Goal: Find specific page/section: Find specific page/section

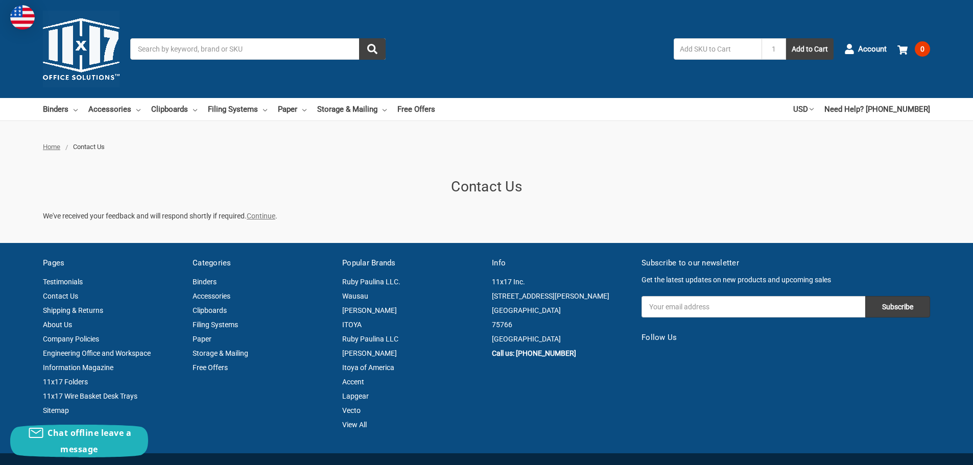
drag, startPoint x: 0, startPoint y: 0, endPoint x: 302, endPoint y: 197, distance: 360.4
